Goal: Find specific page/section: Find specific page/section

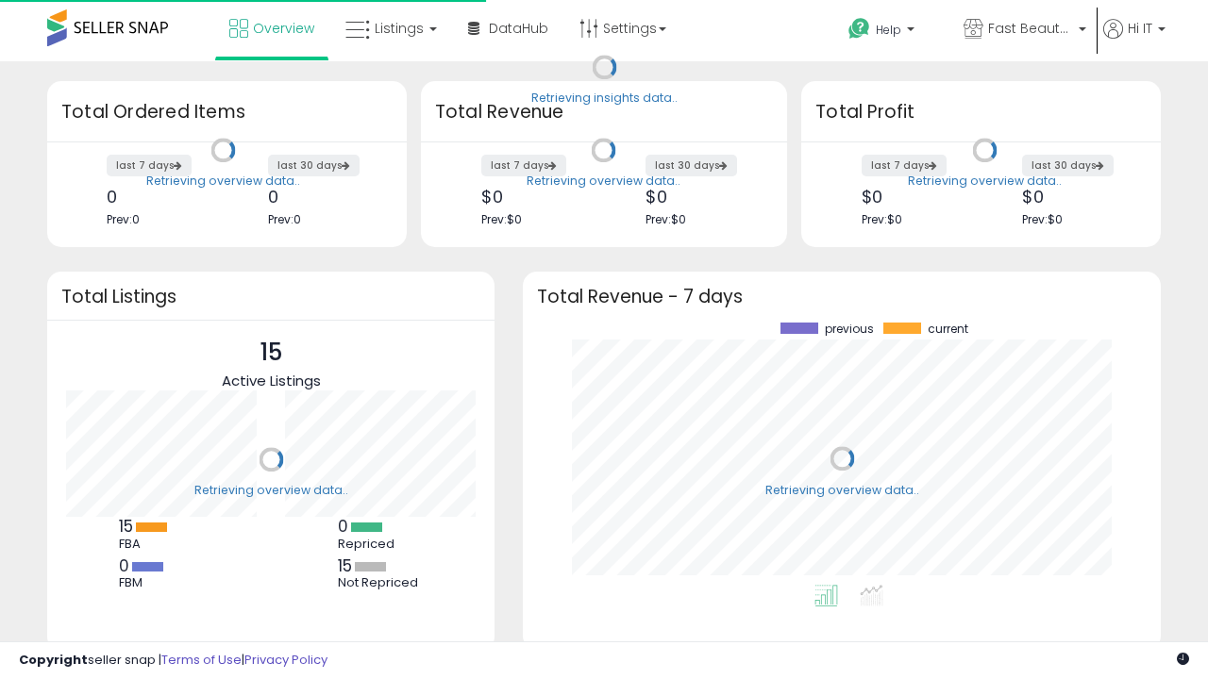
scroll to position [262, 600]
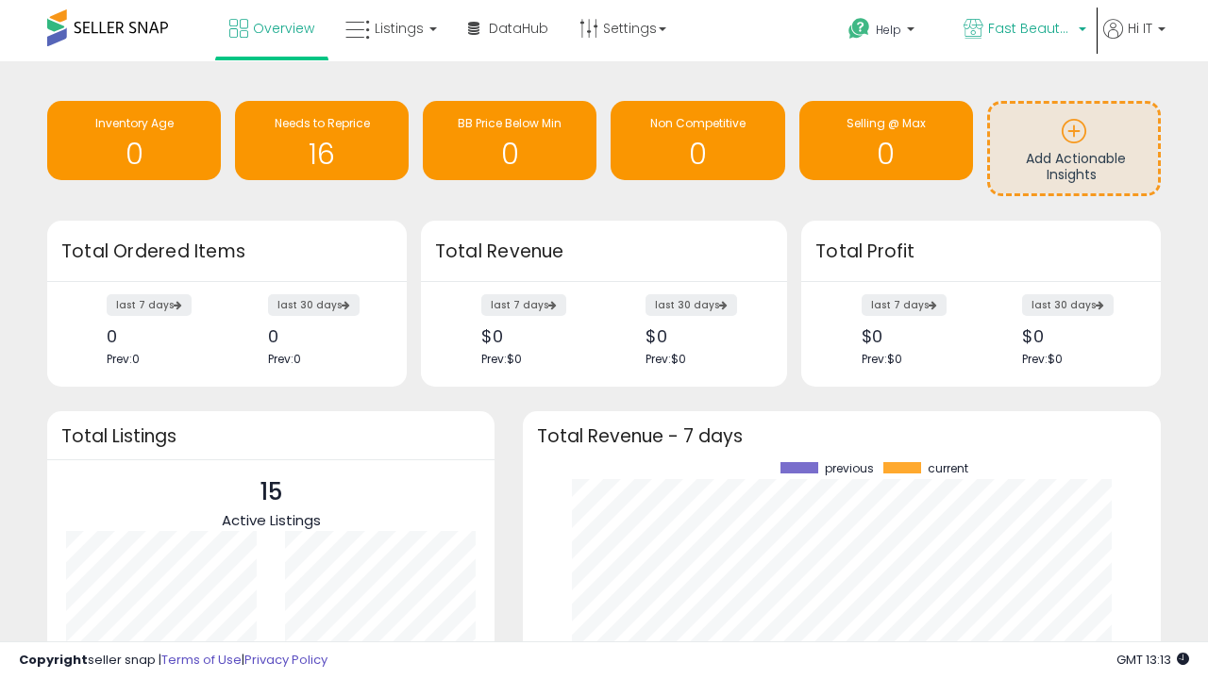
click at [1023, 30] on span "Fast Beauty ([GEOGRAPHIC_DATA])" at bounding box center [1030, 28] width 85 height 19
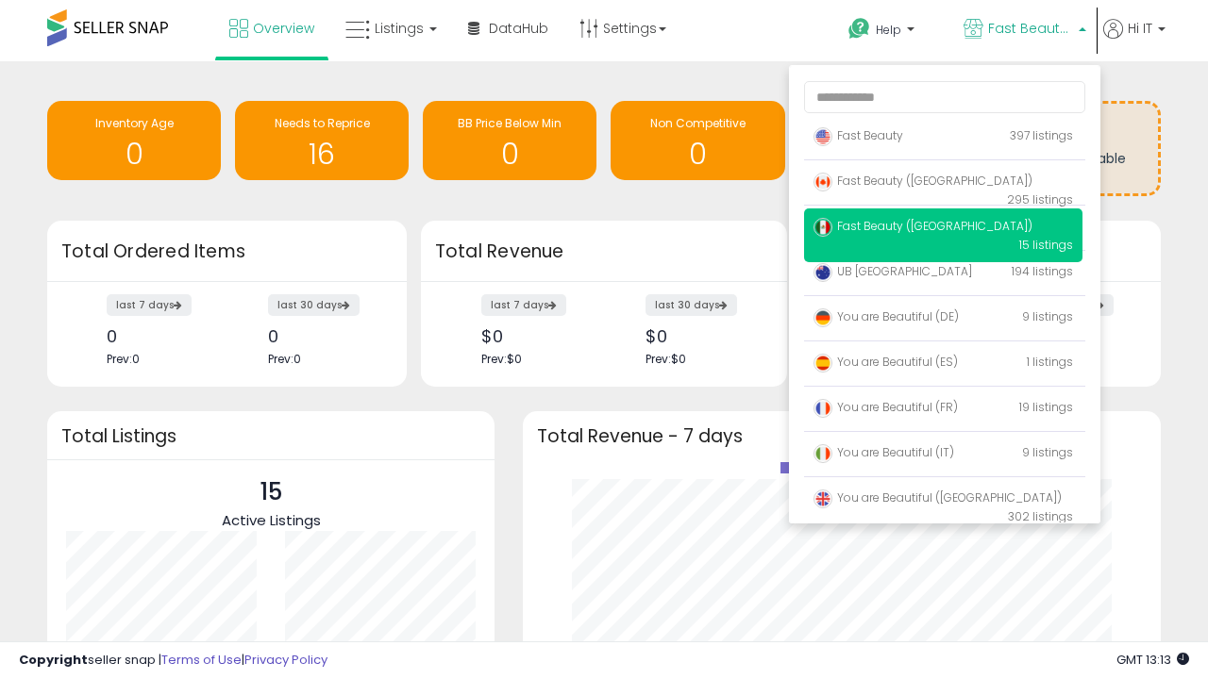
click at [943, 501] on span "You are Beautiful ([GEOGRAPHIC_DATA])" at bounding box center [937, 498] width 248 height 16
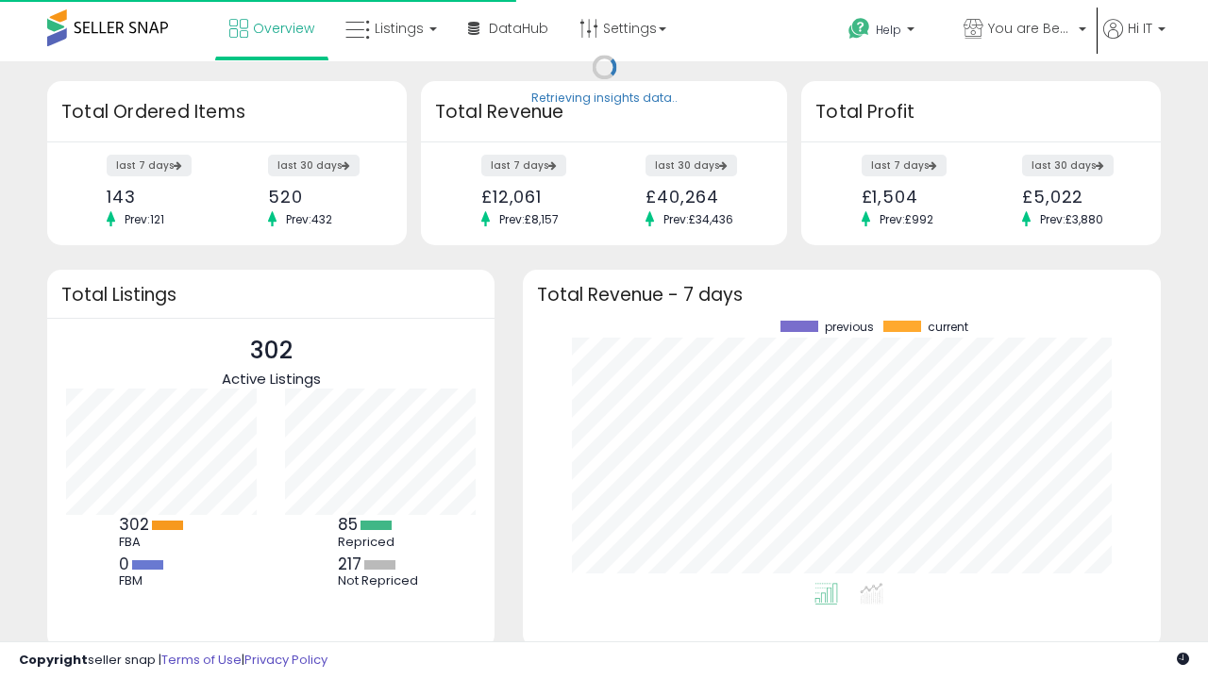
scroll to position [262, 600]
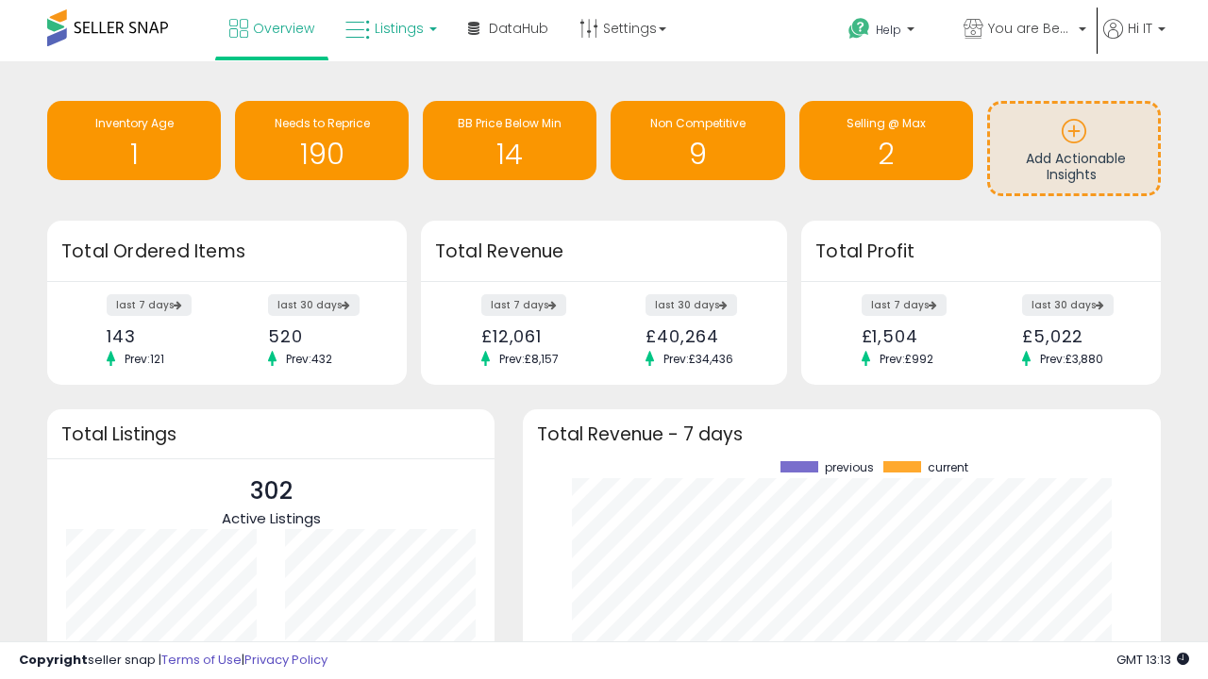
click at [389, 28] on span "Listings" at bounding box center [399, 28] width 49 height 19
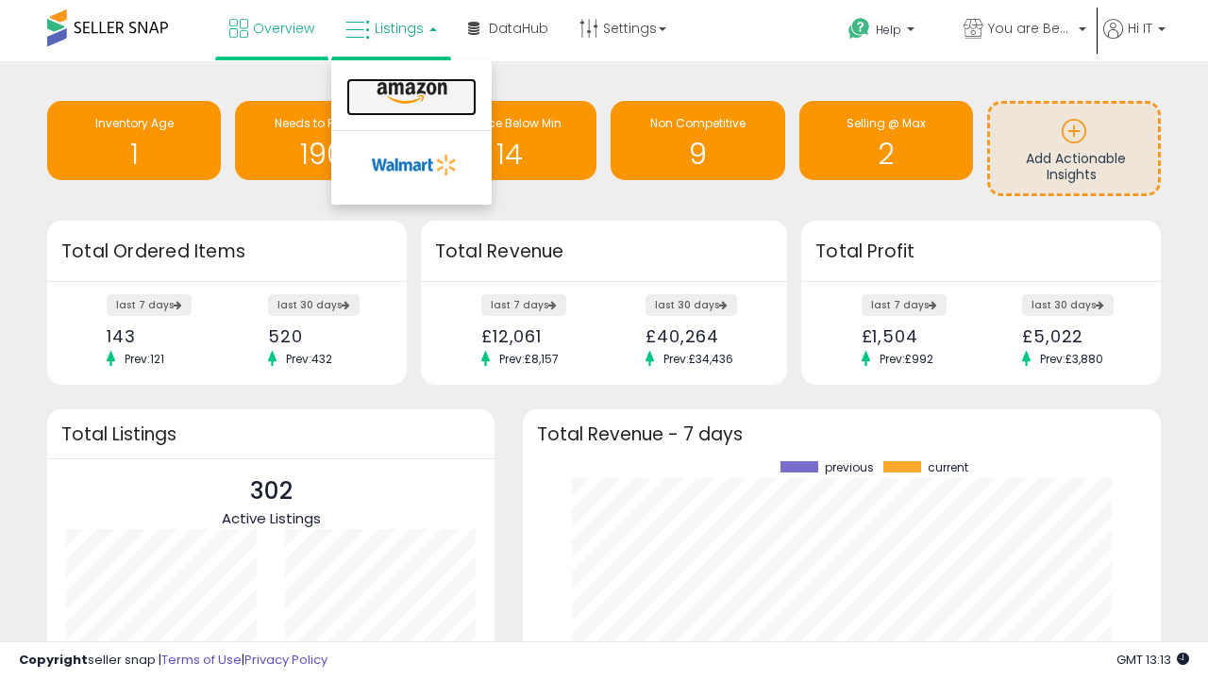
click at [410, 93] on icon at bounding box center [412, 93] width 82 height 25
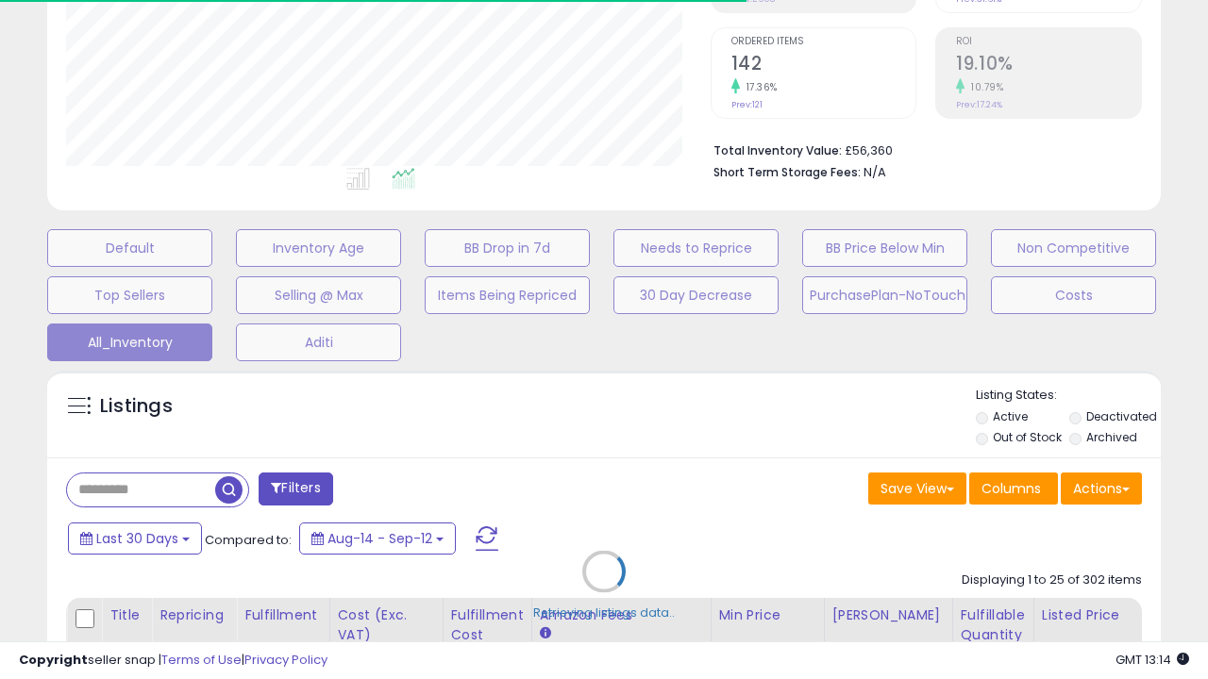
scroll to position [544, 0]
